Goal: Transaction & Acquisition: Purchase product/service

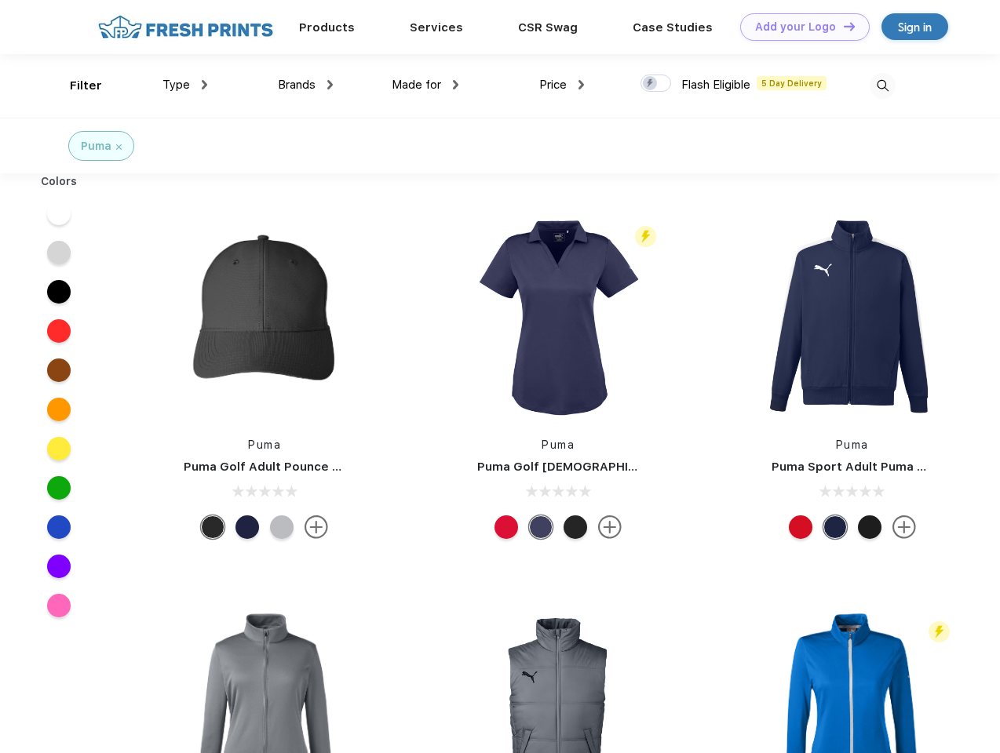
scroll to position [1, 0]
click at [799, 27] on link "Add your Logo Design Tool" at bounding box center [804, 26] width 129 height 27
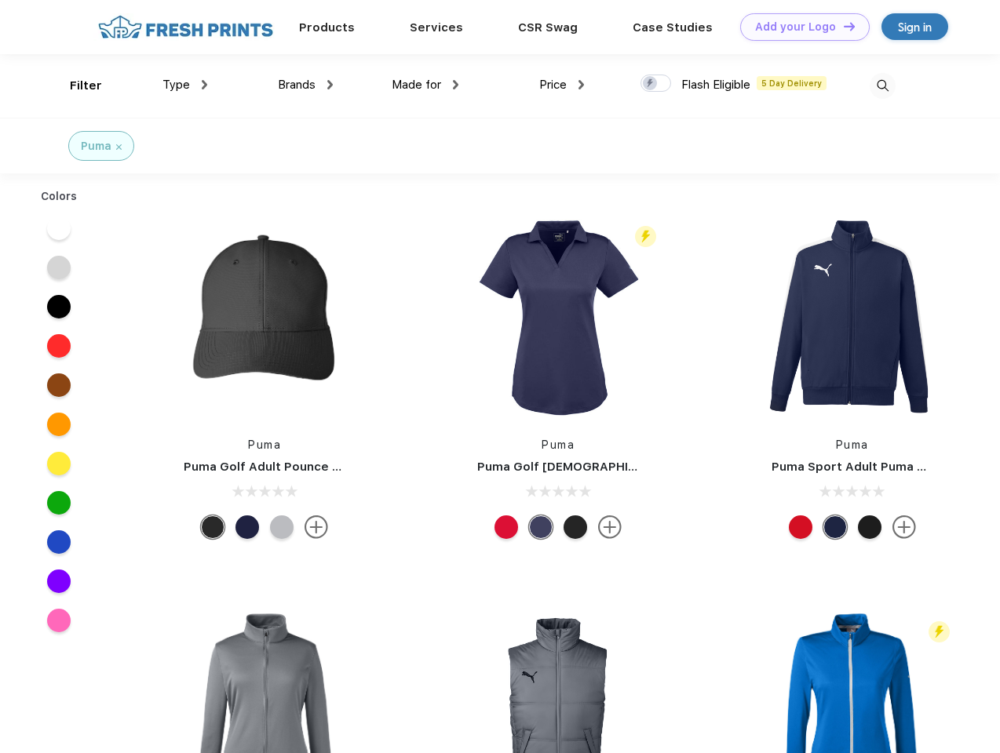
click at [0, 0] on div "Design Tool" at bounding box center [0, 0] width 0 height 0
click at [842, 26] on link "Add your Logo Design Tool" at bounding box center [804, 26] width 129 height 27
click at [75, 86] on div "Filter" at bounding box center [86, 86] width 32 height 18
click at [185, 85] on span "Type" at bounding box center [175, 85] width 27 height 14
click at [305, 85] on span "Brands" at bounding box center [297, 85] width 38 height 14
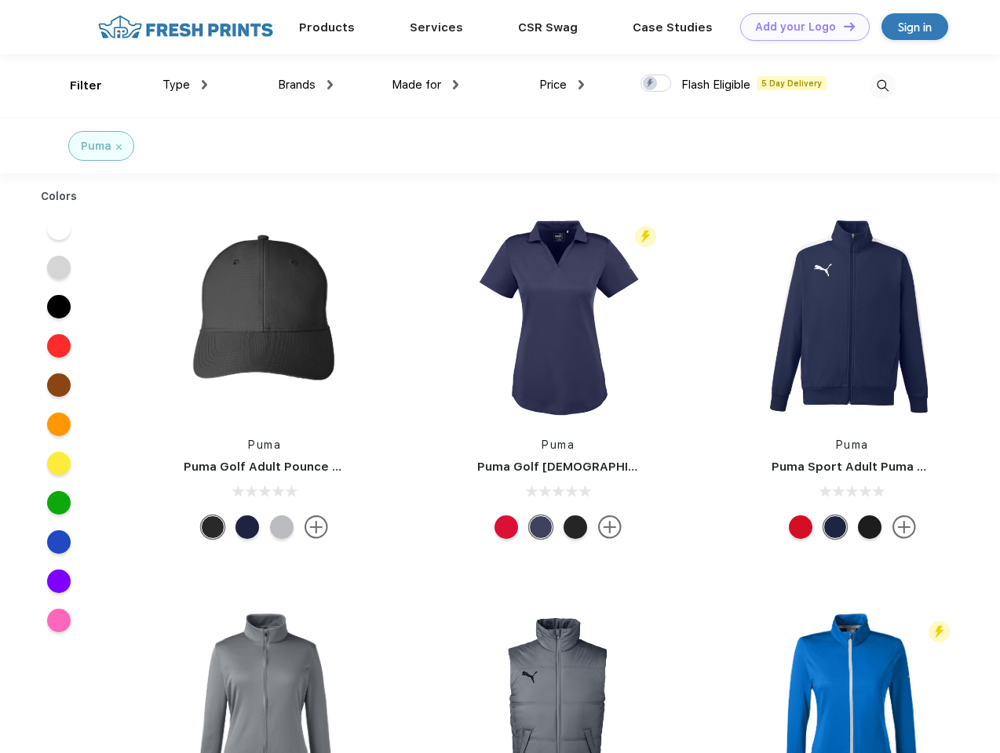
click at [425, 85] on span "Made for" at bounding box center [416, 85] width 49 height 14
click at [562, 85] on span "Price" at bounding box center [552, 85] width 27 height 14
click at [656, 84] on div at bounding box center [655, 83] width 31 height 17
click at [651, 84] on input "checkbox" at bounding box center [645, 79] width 10 height 10
click at [882, 86] on img at bounding box center [882, 86] width 26 height 26
